Goal: Find specific page/section: Find specific page/section

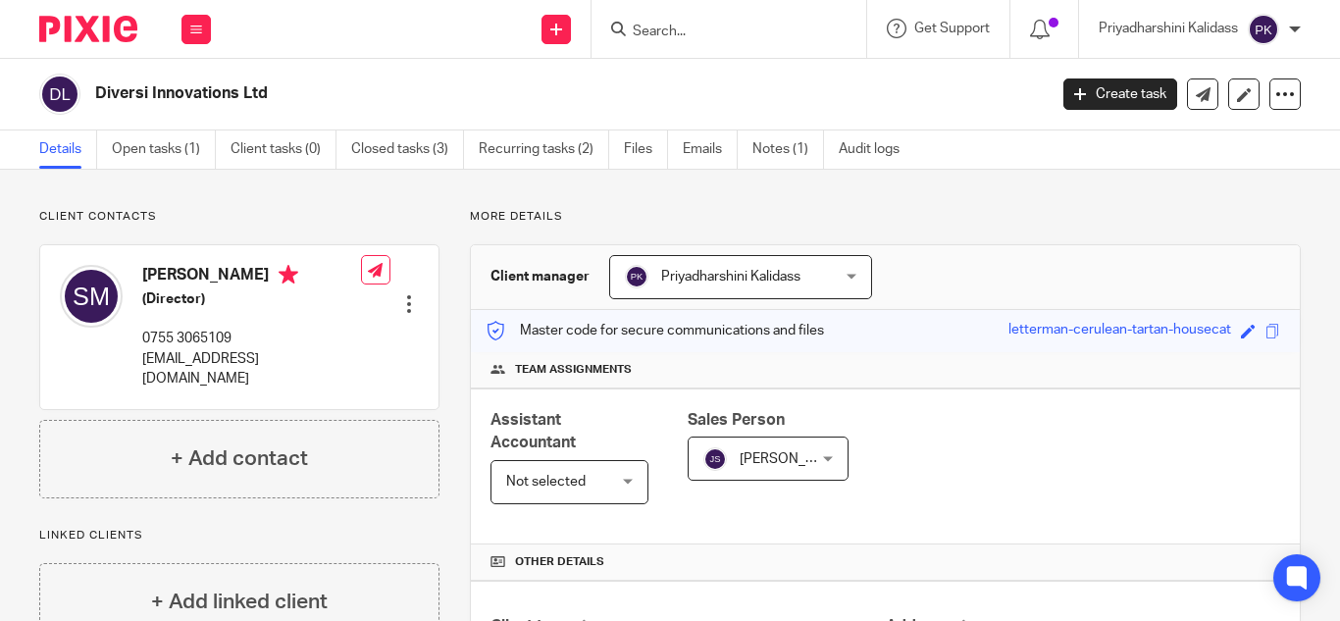
click at [643, 38] on input "Search" at bounding box center [719, 33] width 177 height 18
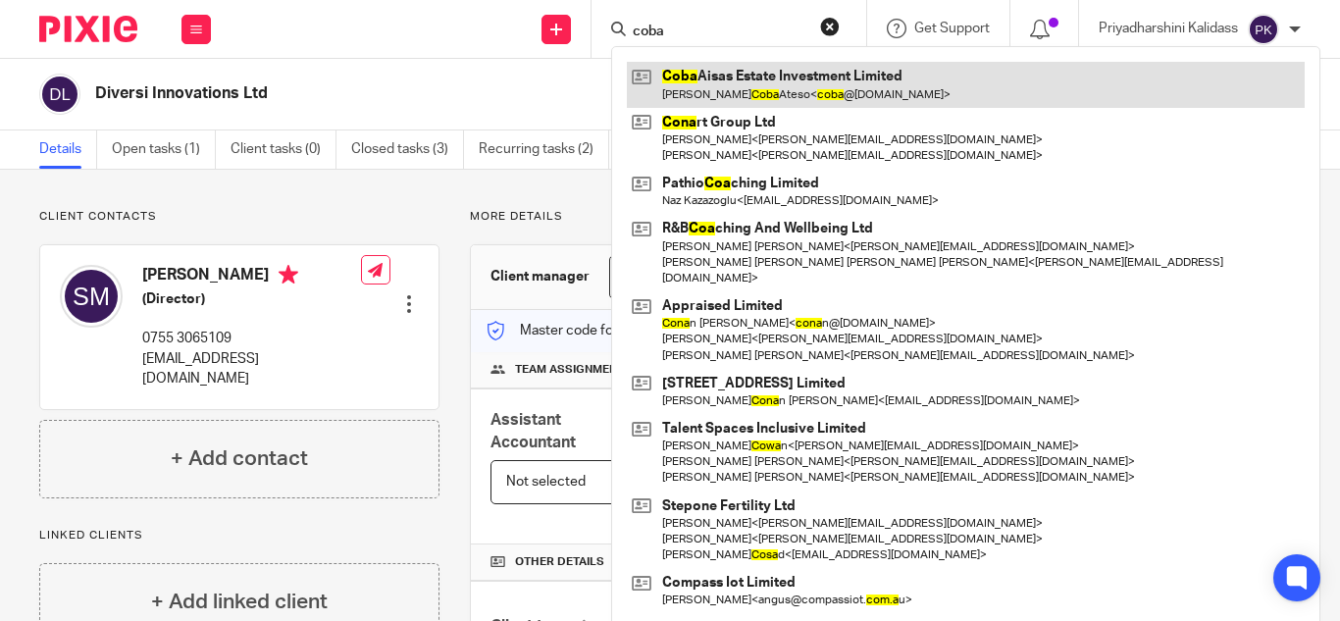
type input "coba"
click at [743, 83] on link at bounding box center [966, 84] width 678 height 45
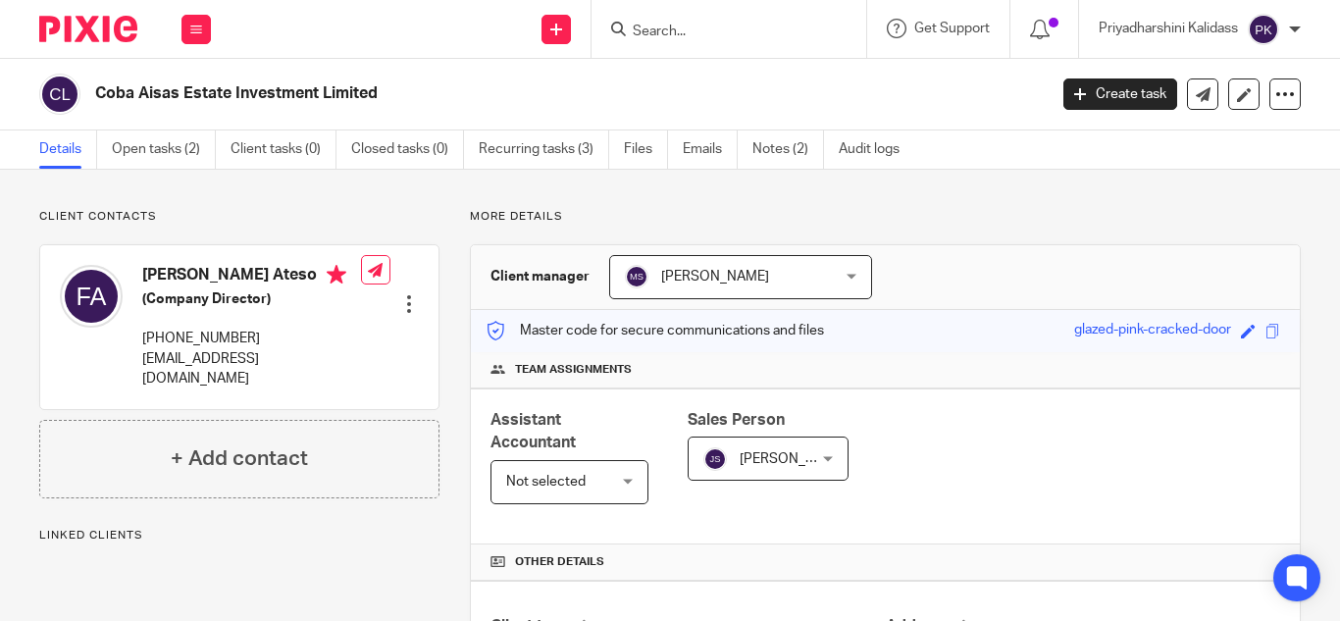
scroll to position [421, 0]
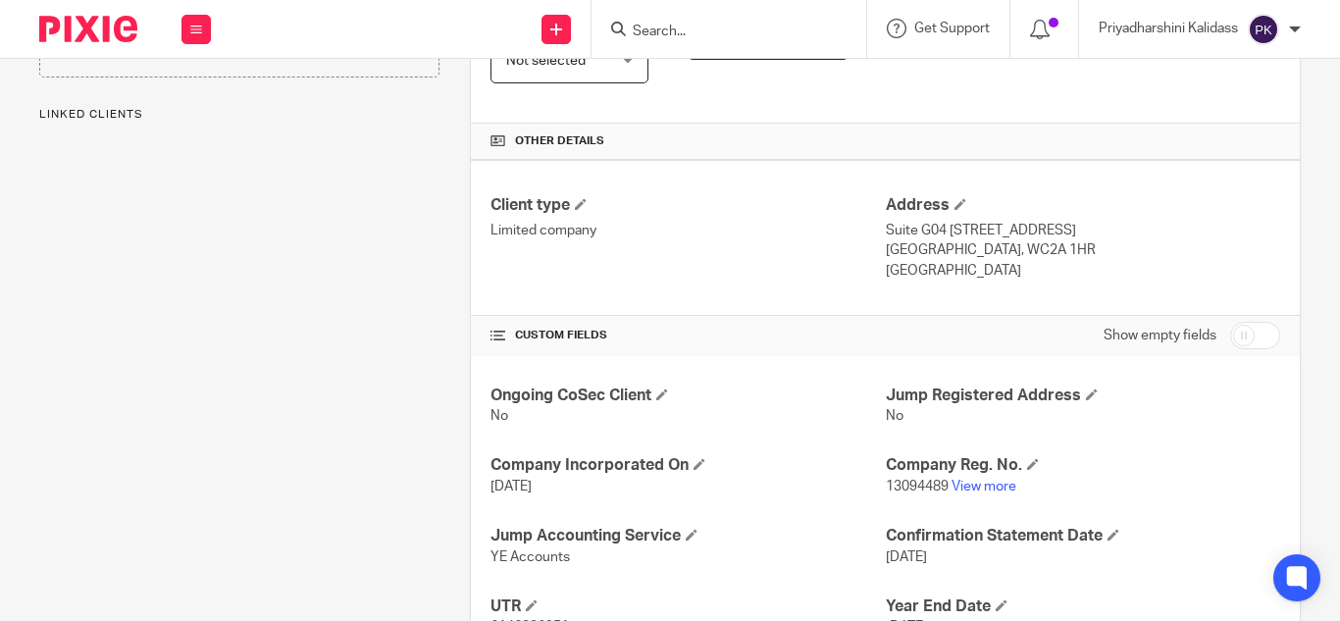
click at [993, 488] on link "View more" at bounding box center [983, 487] width 65 height 14
drag, startPoint x: 735, startPoint y: 20, endPoint x: 727, endPoint y: 29, distance: 12.6
click at [731, 27] on form at bounding box center [735, 29] width 209 height 25
click at [726, 30] on input "Search" at bounding box center [719, 33] width 177 height 18
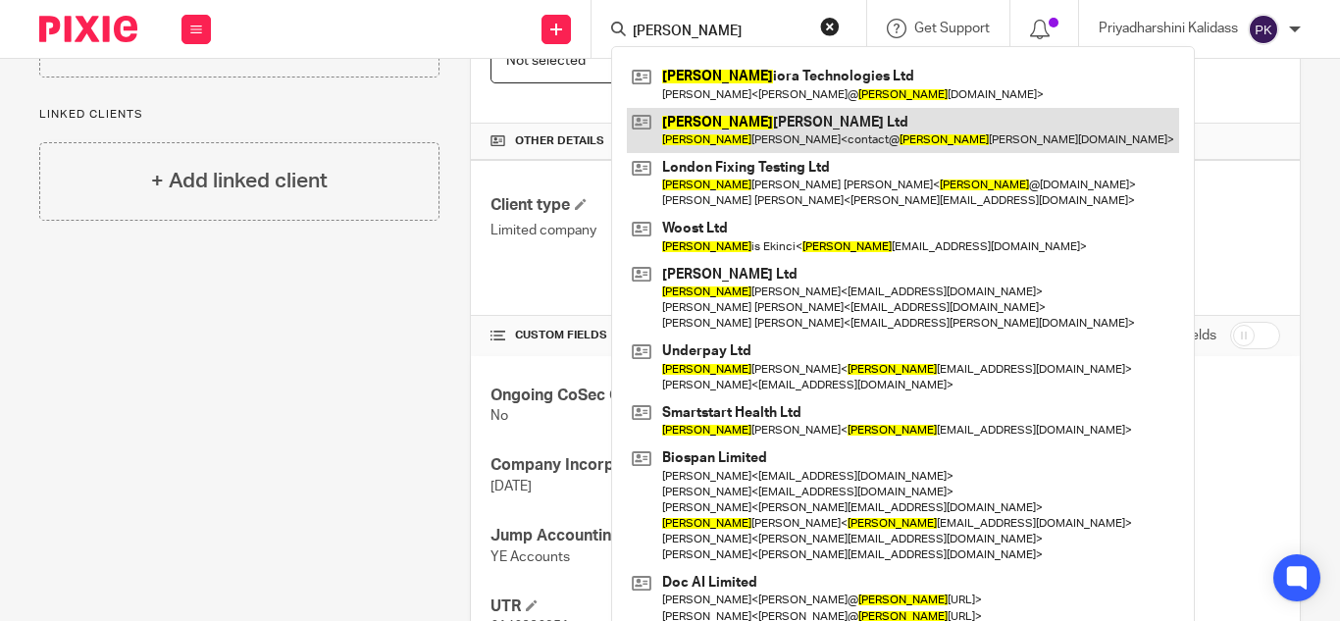
type input "mel"
click at [735, 127] on link at bounding box center [903, 130] width 552 height 45
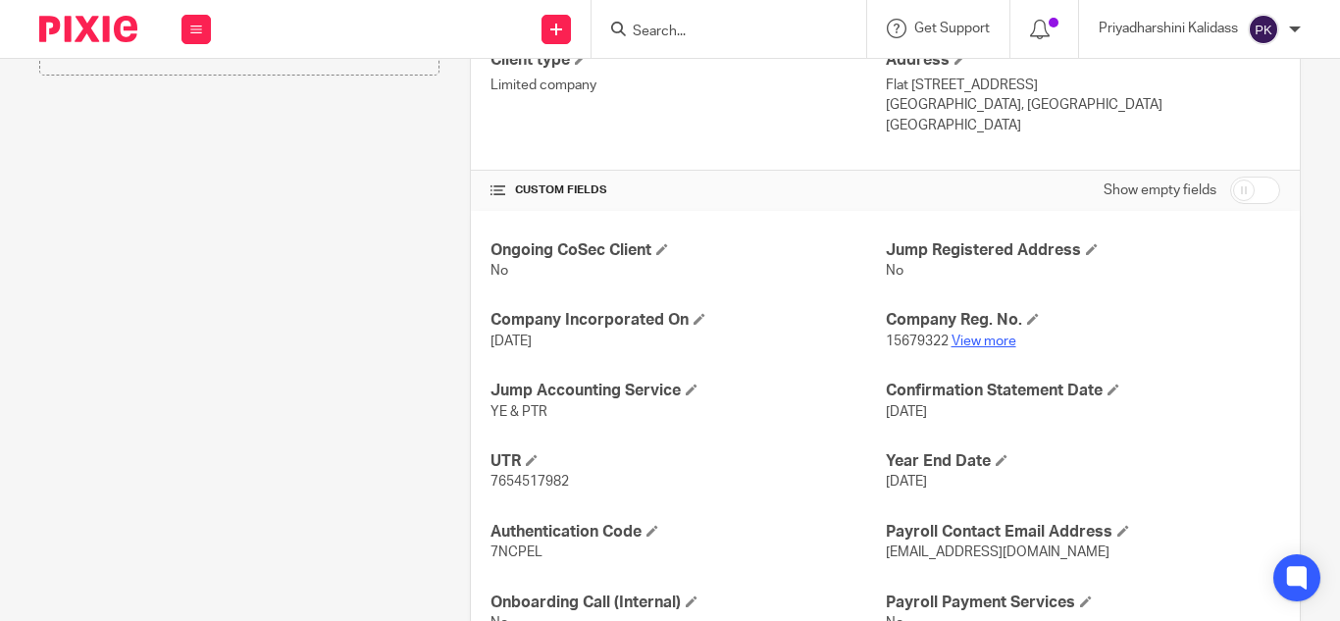
click at [986, 342] on link "View more" at bounding box center [983, 341] width 65 height 14
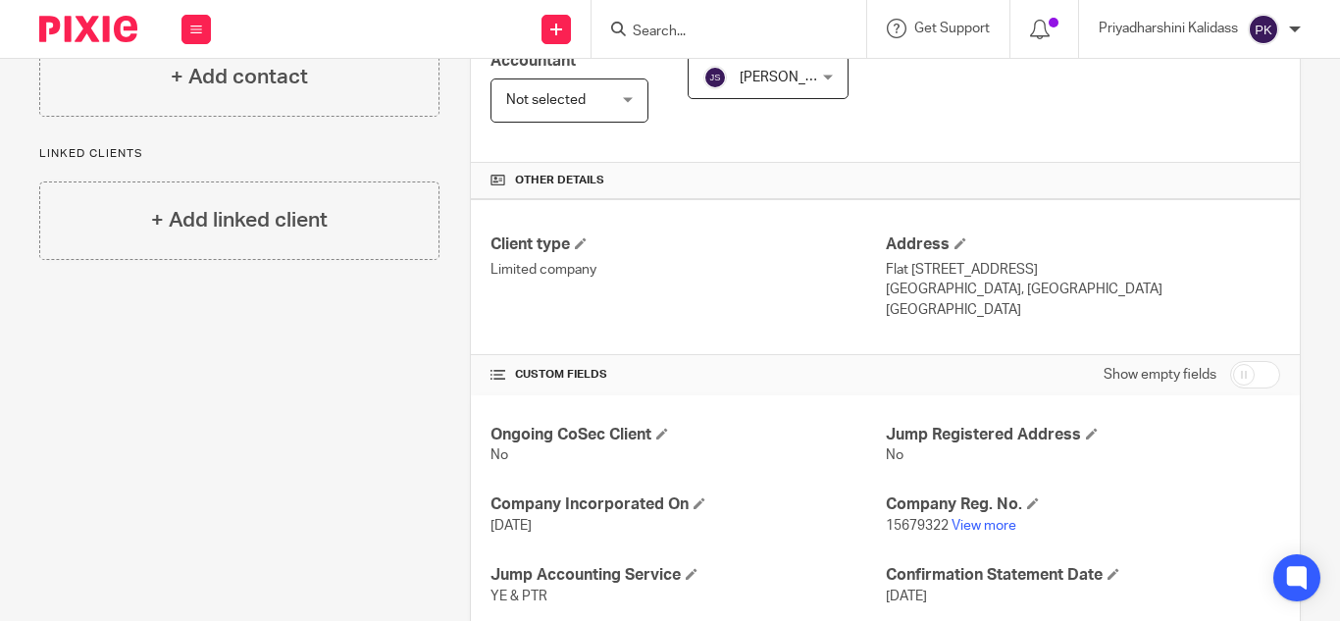
scroll to position [380, 0]
drag, startPoint x: 687, startPoint y: 11, endPoint x: 688, endPoint y: 22, distance: 11.0
click at [687, 13] on div at bounding box center [728, 29] width 275 height 58
click at [689, 27] on input "Search" at bounding box center [719, 33] width 177 height 18
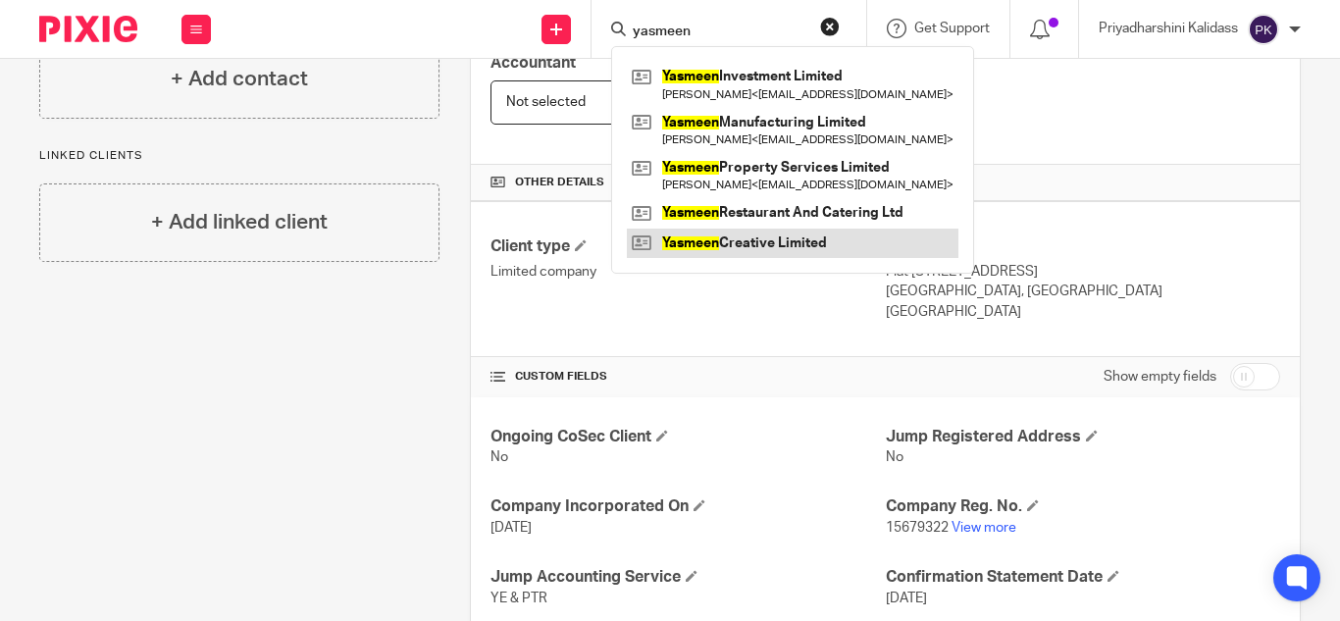
type input "yasmeen"
click at [756, 239] on link at bounding box center [792, 243] width 331 height 29
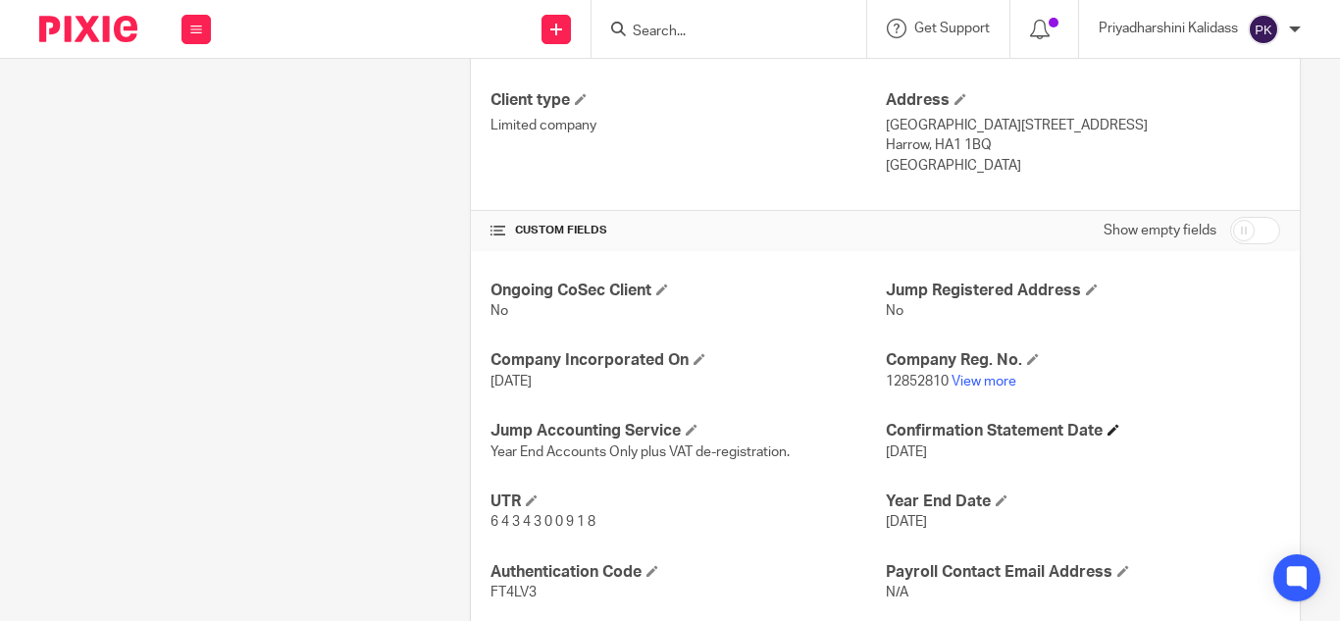
scroll to position [560, 0]
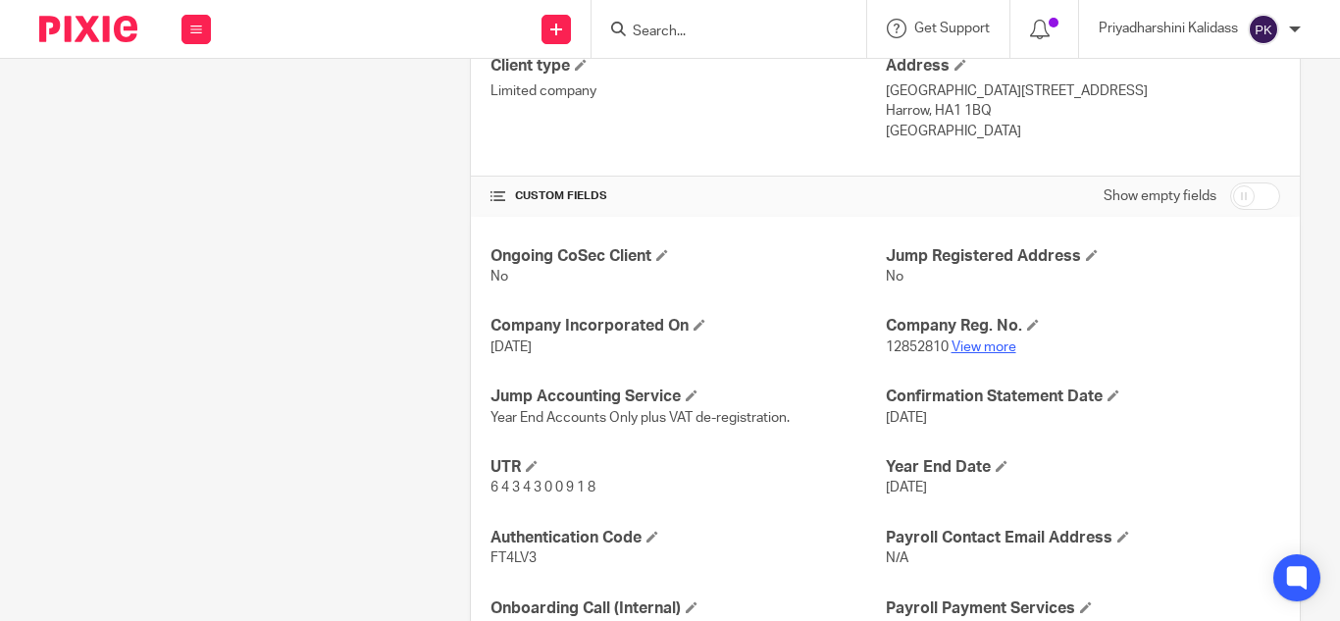
click at [995, 340] on link "View more" at bounding box center [983, 347] width 65 height 14
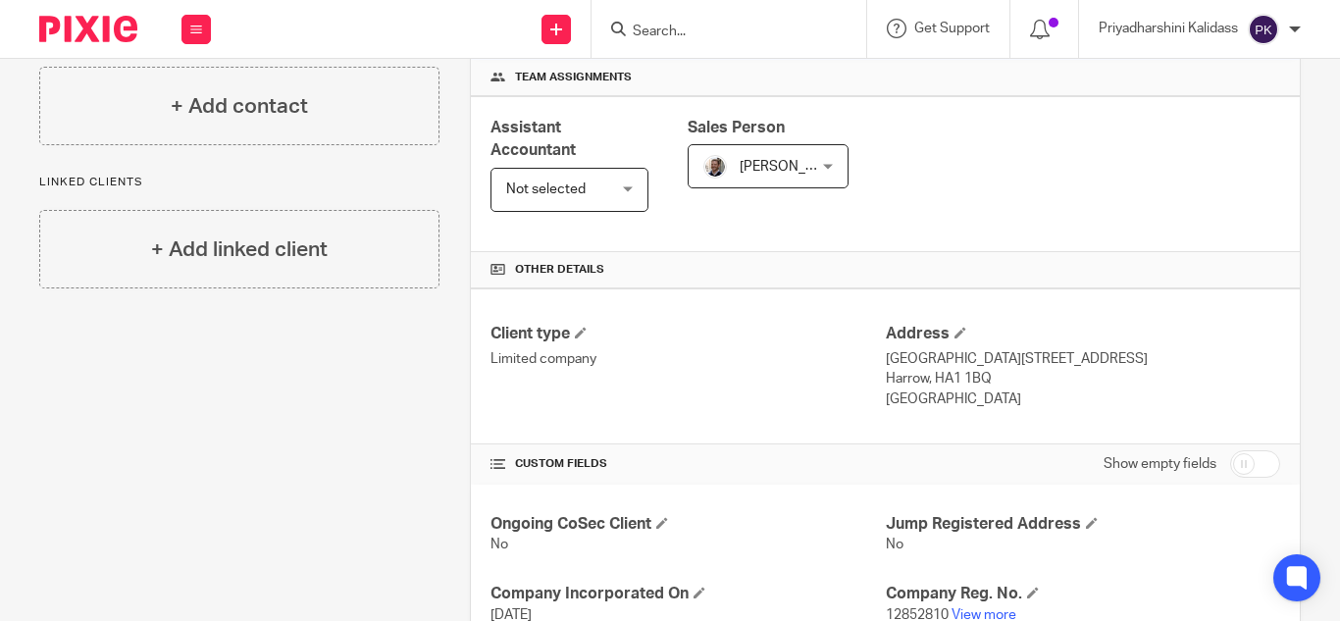
scroll to position [0, 0]
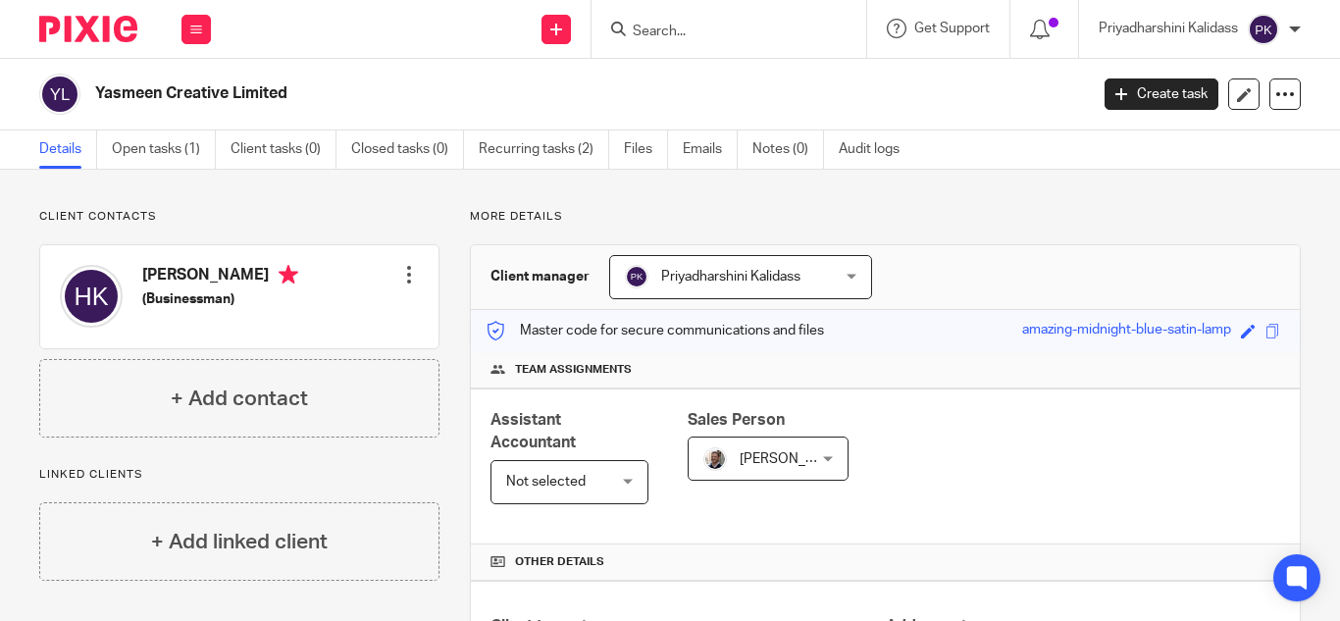
click at [685, 30] on input "Search" at bounding box center [719, 33] width 177 height 18
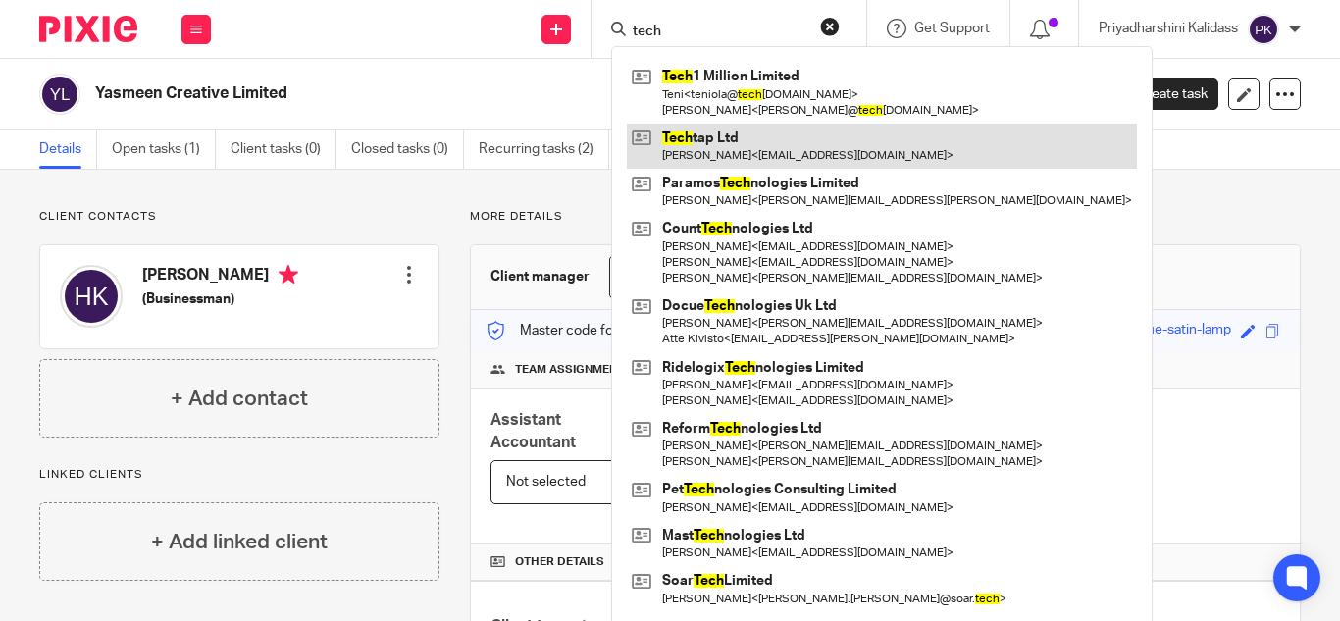
type input "tech"
click at [717, 151] on link at bounding box center [882, 146] width 510 height 45
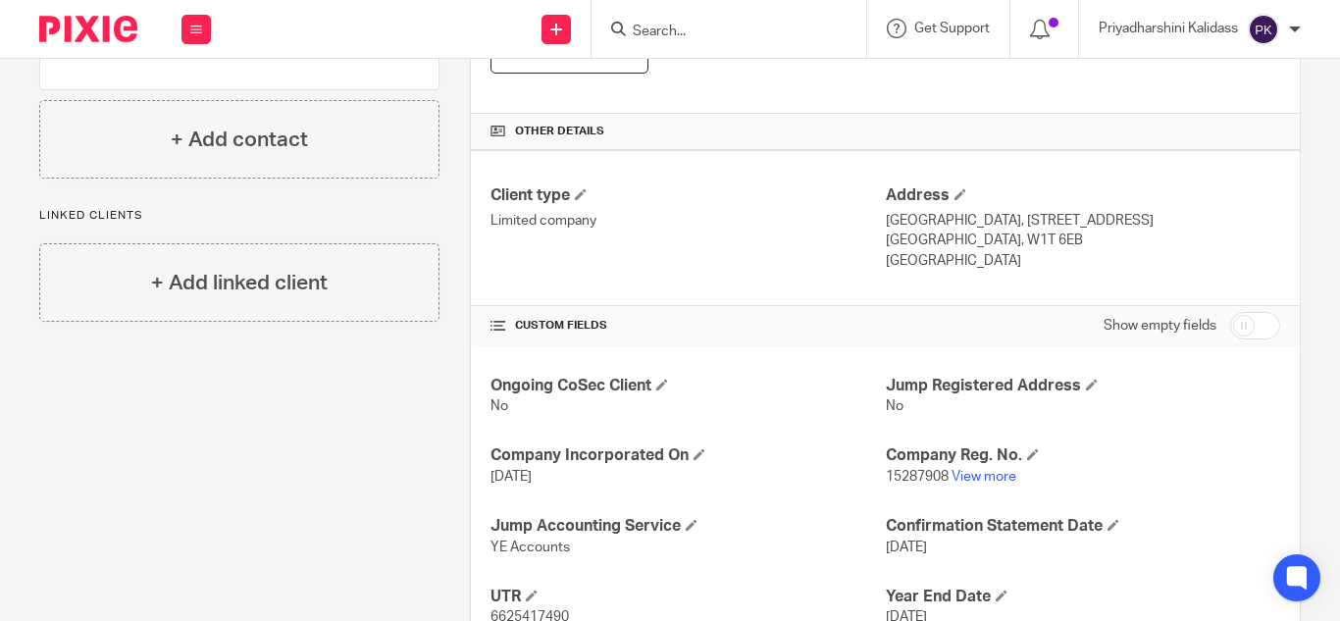
scroll to position [491, 0]
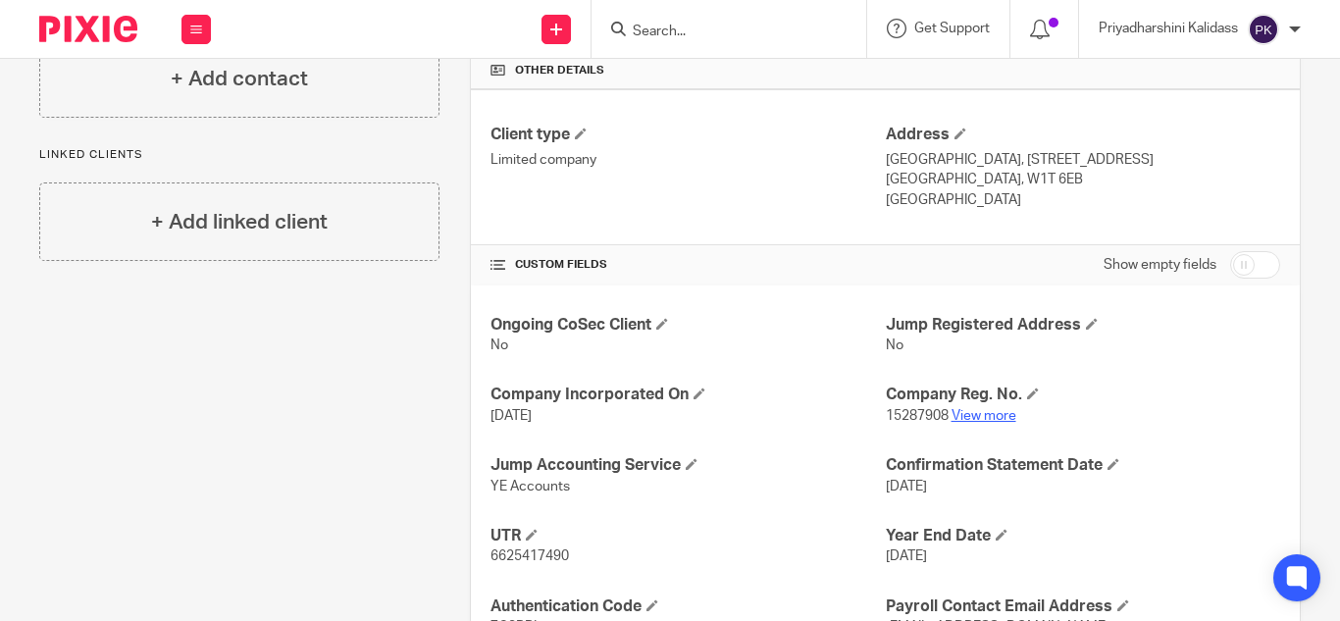
click at [965, 412] on link "View more" at bounding box center [983, 416] width 65 height 14
click at [745, 20] on form at bounding box center [735, 29] width 209 height 25
click at [713, 37] on input "Search" at bounding box center [719, 33] width 177 height 18
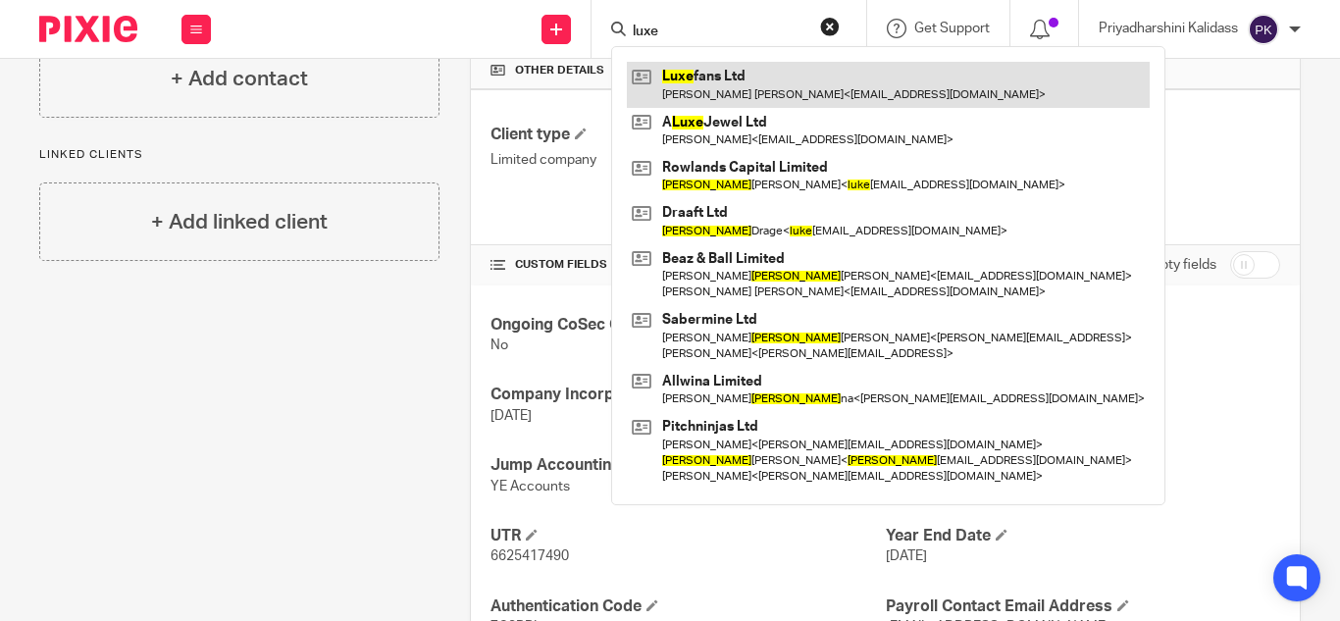
type input "luxe"
click at [737, 63] on link at bounding box center [888, 84] width 523 height 45
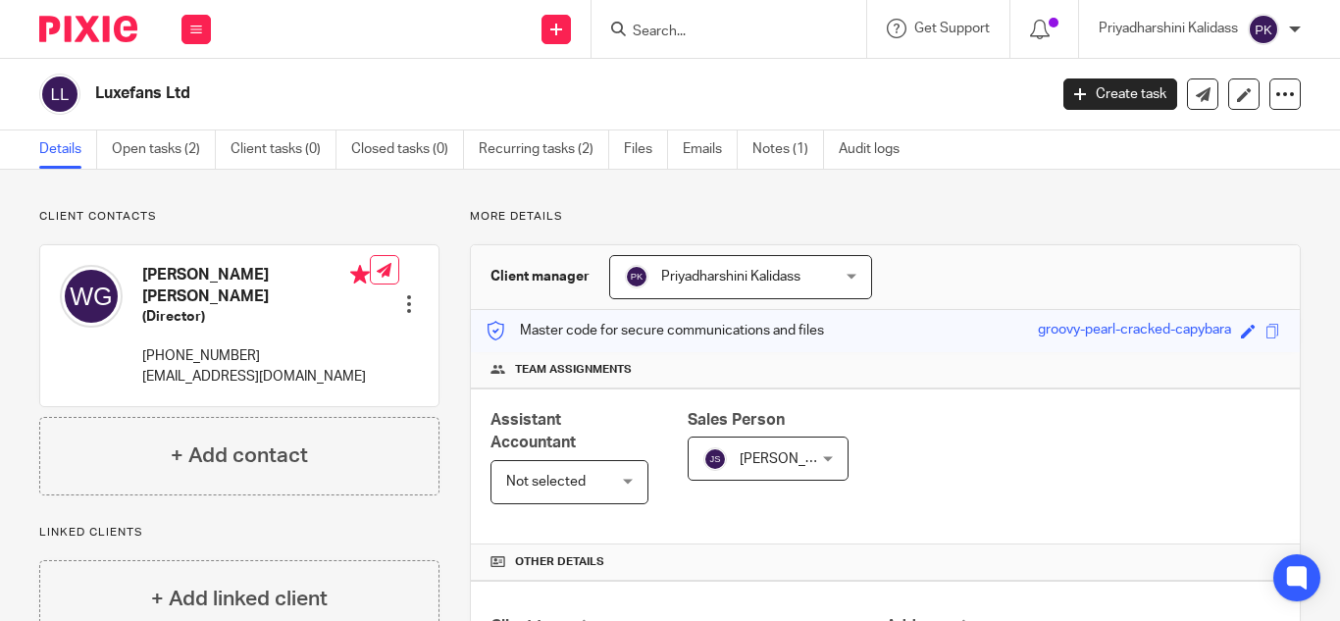
scroll to position [628, 0]
